Goal: Use online tool/utility: Utilize a website feature to perform a specific function

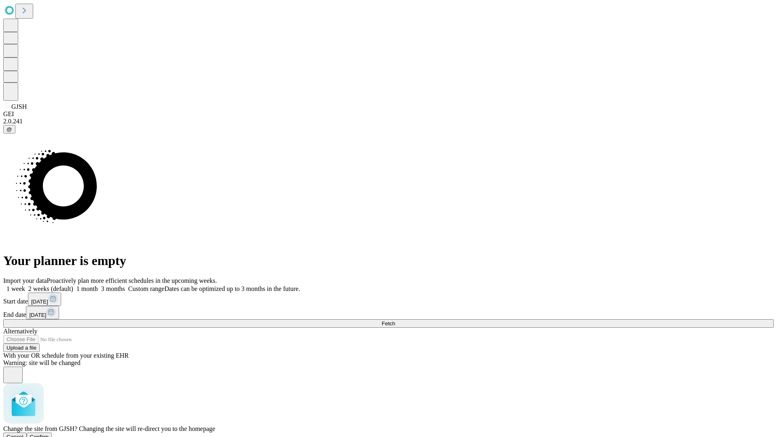
click at [49, 434] on span "Confirm" at bounding box center [39, 437] width 19 height 6
click at [98, 285] on label "1 month" at bounding box center [85, 288] width 25 height 7
click at [395, 321] on span "Fetch" at bounding box center [388, 324] width 13 height 6
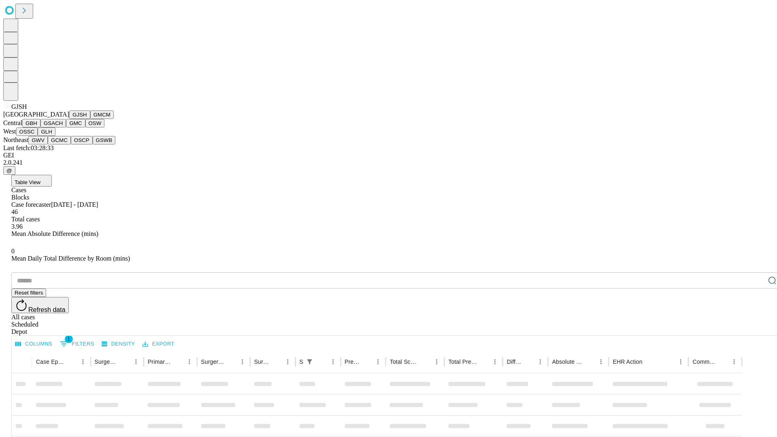
click at [90, 119] on button "GMCM" at bounding box center [101, 115] width 23 height 9
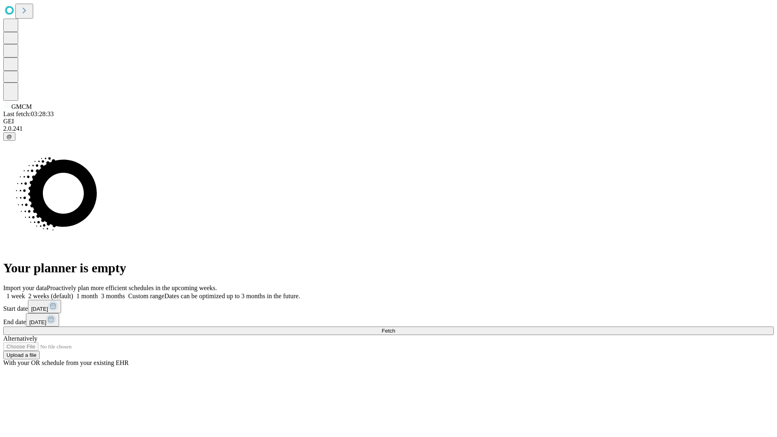
click at [98, 293] on label "1 month" at bounding box center [85, 296] width 25 height 7
click at [395, 328] on span "Fetch" at bounding box center [388, 331] width 13 height 6
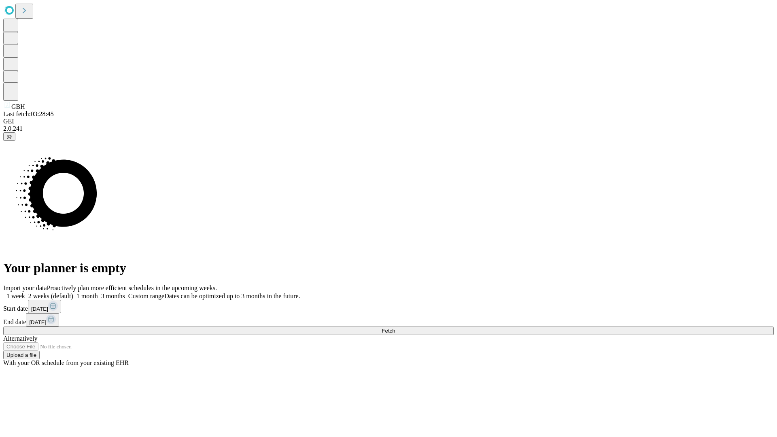
click at [98, 293] on label "1 month" at bounding box center [85, 296] width 25 height 7
click at [395, 328] on span "Fetch" at bounding box center [388, 331] width 13 height 6
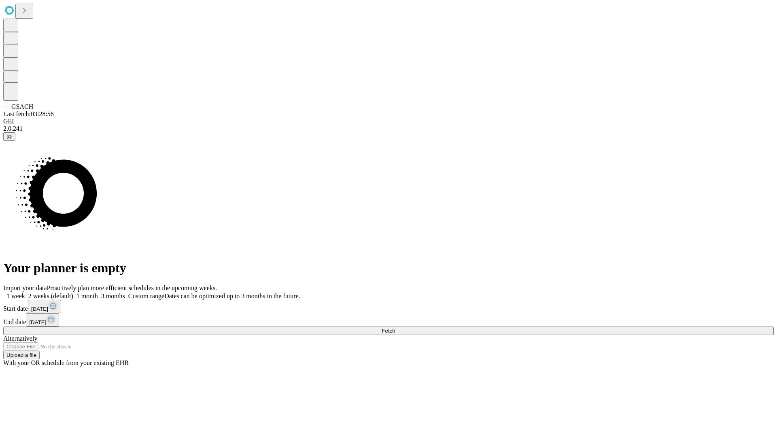
click at [395, 328] on span "Fetch" at bounding box center [388, 331] width 13 height 6
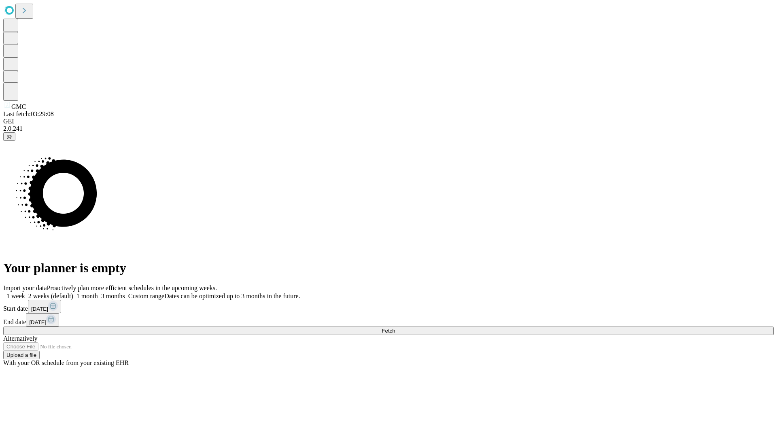
click at [98, 293] on label "1 month" at bounding box center [85, 296] width 25 height 7
click at [395, 328] on span "Fetch" at bounding box center [388, 331] width 13 height 6
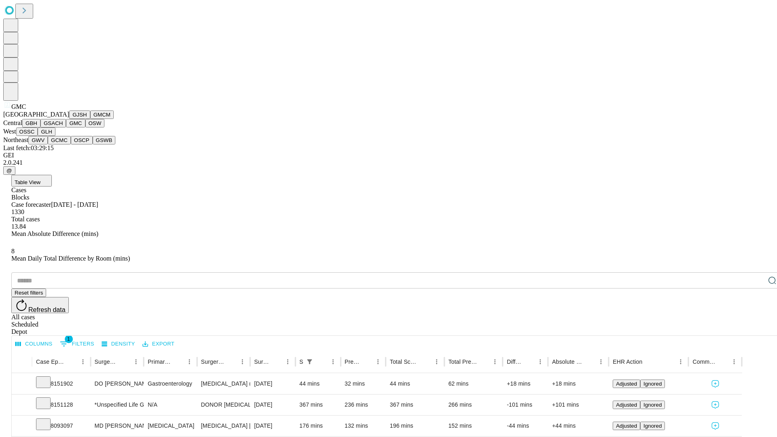
click at [85, 128] on button "OSW" at bounding box center [94, 123] width 19 height 9
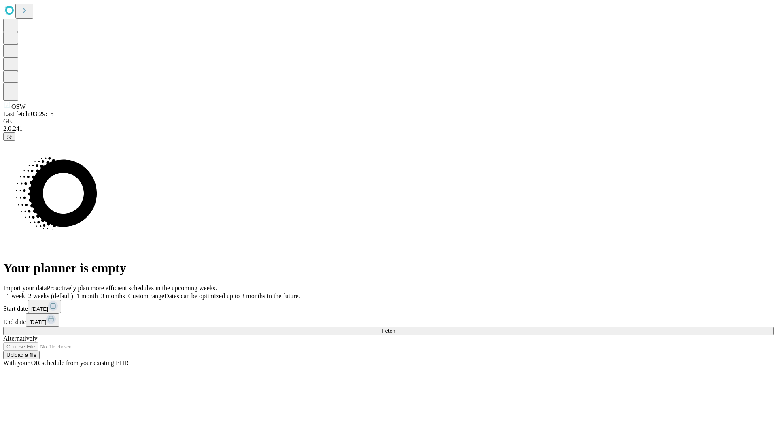
click at [98, 293] on label "1 month" at bounding box center [85, 296] width 25 height 7
click at [395, 328] on span "Fetch" at bounding box center [388, 331] width 13 height 6
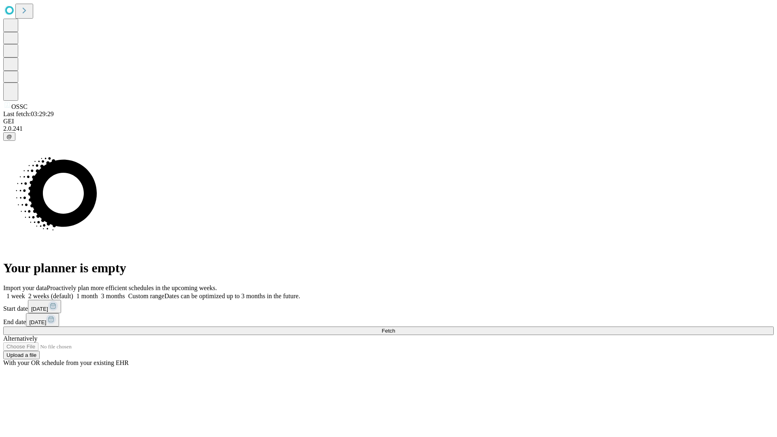
click at [395, 328] on span "Fetch" at bounding box center [388, 331] width 13 height 6
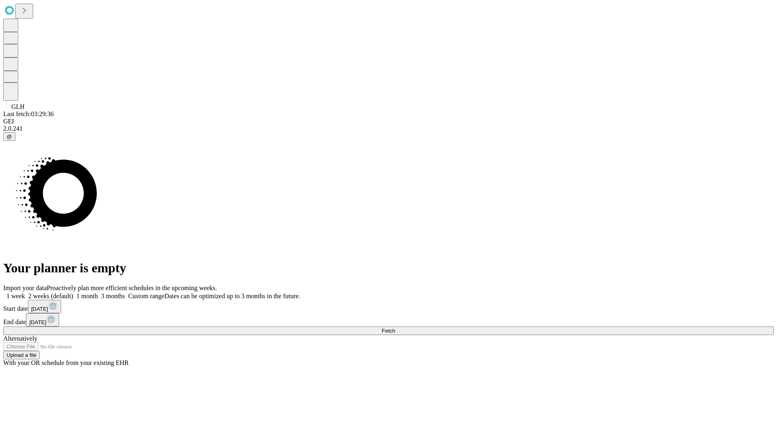
click at [98, 293] on label "1 month" at bounding box center [85, 296] width 25 height 7
click at [395, 328] on span "Fetch" at bounding box center [388, 331] width 13 height 6
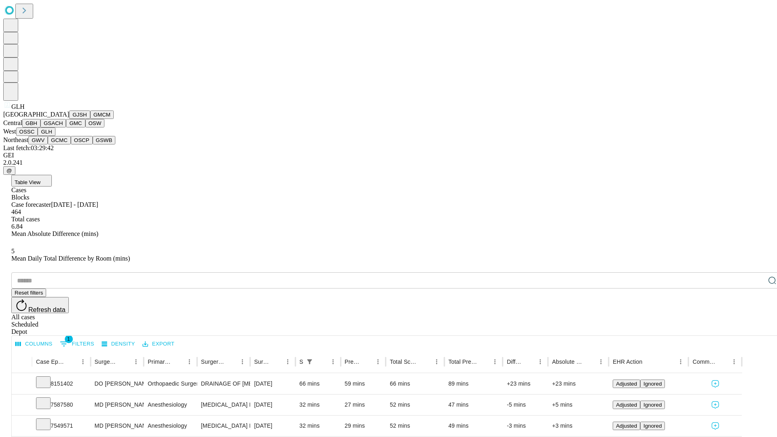
click at [48, 145] on button "GWV" at bounding box center [37, 140] width 19 height 9
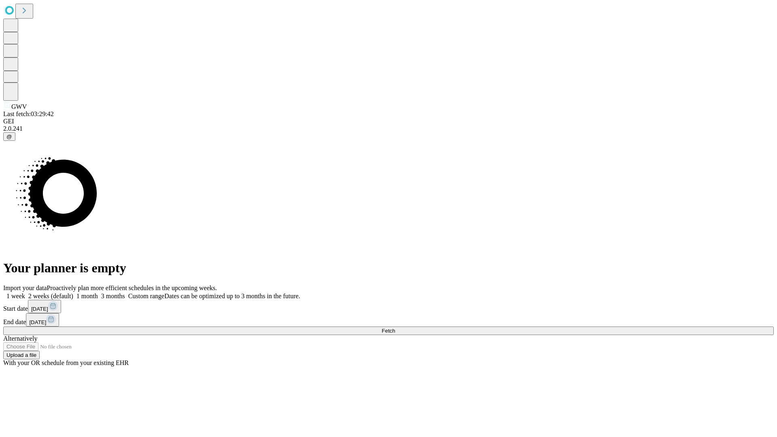
click at [98, 293] on label "1 month" at bounding box center [85, 296] width 25 height 7
click at [395, 328] on span "Fetch" at bounding box center [388, 331] width 13 height 6
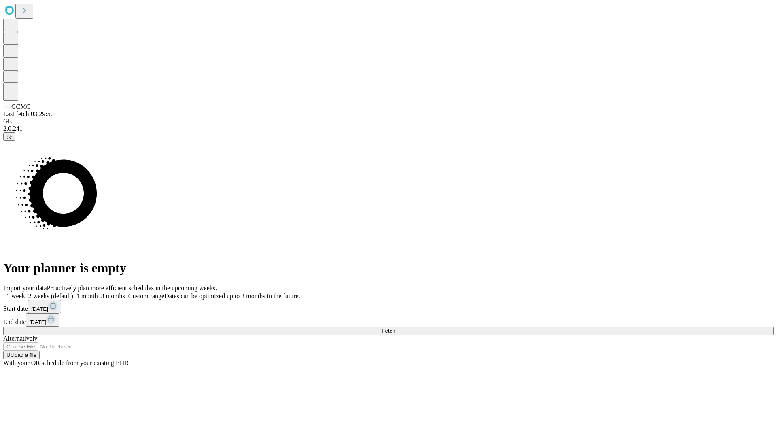
click at [98, 293] on label "1 month" at bounding box center [85, 296] width 25 height 7
click at [395, 328] on span "Fetch" at bounding box center [388, 331] width 13 height 6
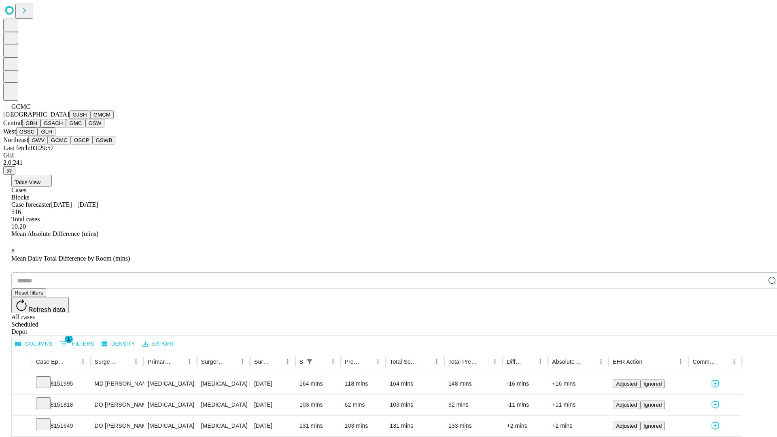
click at [71, 145] on button "OSCP" at bounding box center [82, 140] width 22 height 9
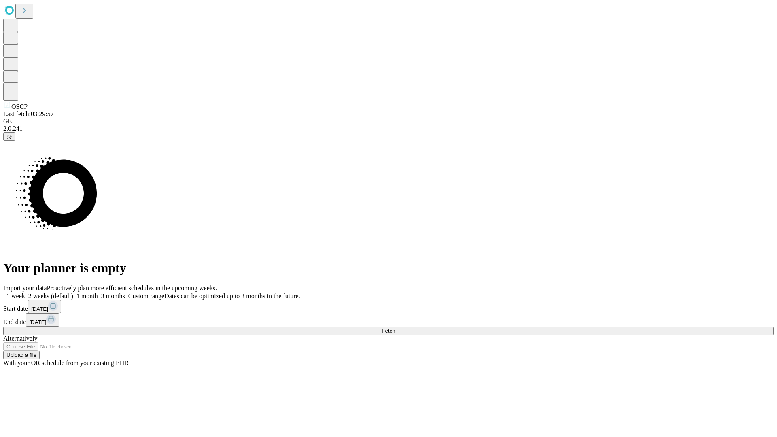
click at [98, 293] on label "1 month" at bounding box center [85, 296] width 25 height 7
click at [395, 328] on span "Fetch" at bounding box center [388, 331] width 13 height 6
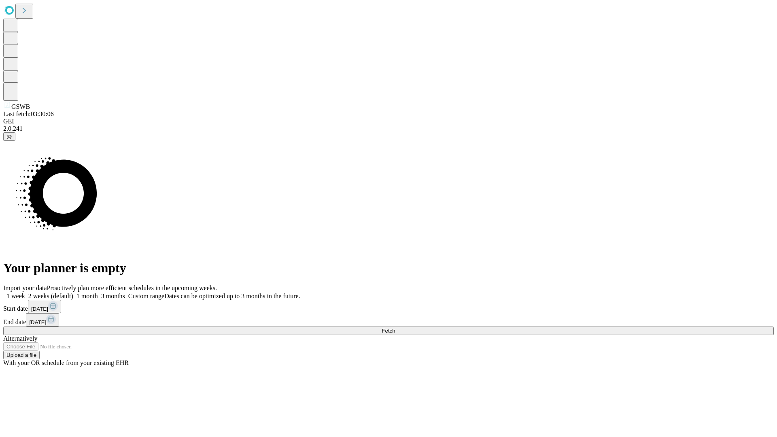
click at [98, 293] on label "1 month" at bounding box center [85, 296] width 25 height 7
click at [395, 328] on span "Fetch" at bounding box center [388, 331] width 13 height 6
